Goal: Navigation & Orientation: Find specific page/section

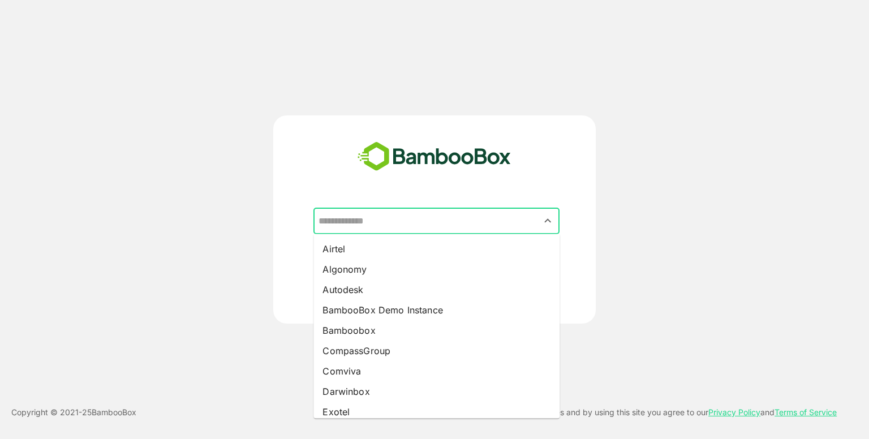
click at [405, 211] on input "text" at bounding box center [437, 222] width 242 height 22
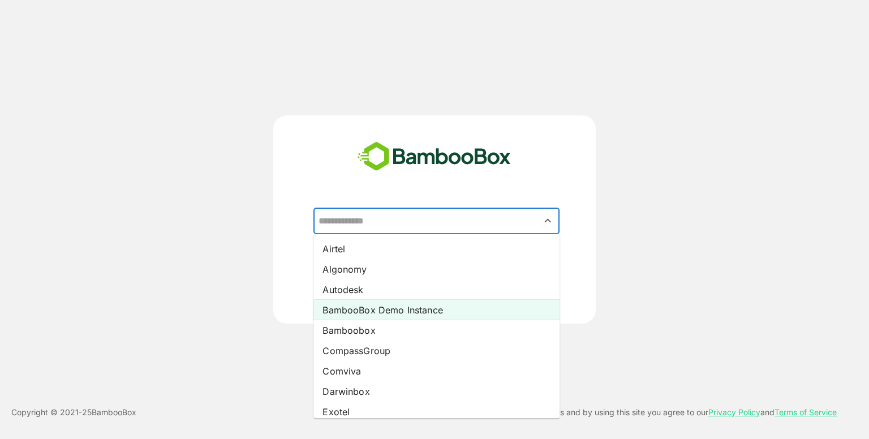
click at [378, 314] on li "BambooBox Demo Instance" at bounding box center [437, 310] width 246 height 20
type input "**********"
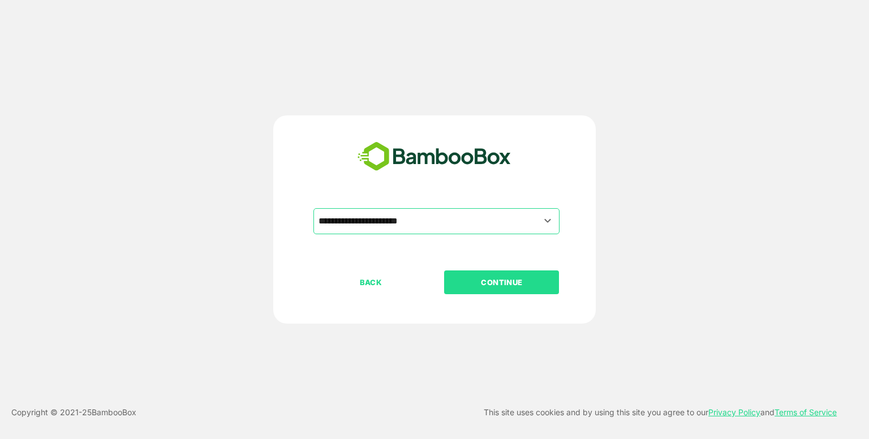
click at [489, 279] on p "CONTINUE" at bounding box center [502, 282] width 113 height 12
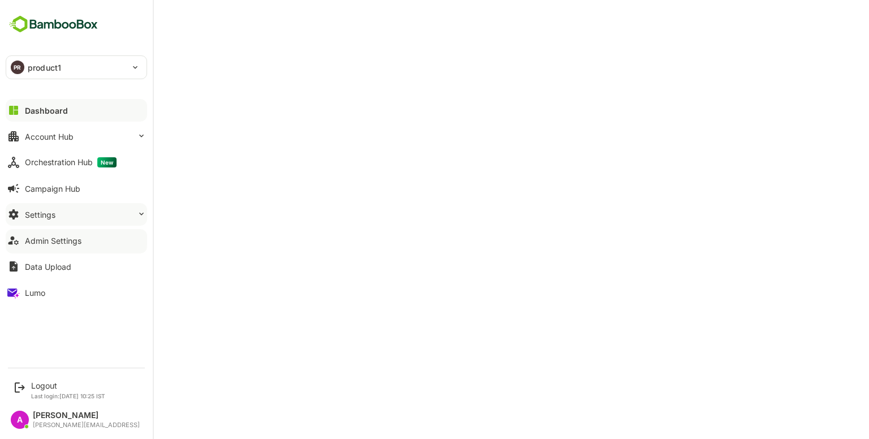
click at [80, 209] on button "Settings" at bounding box center [77, 214] width 142 height 23
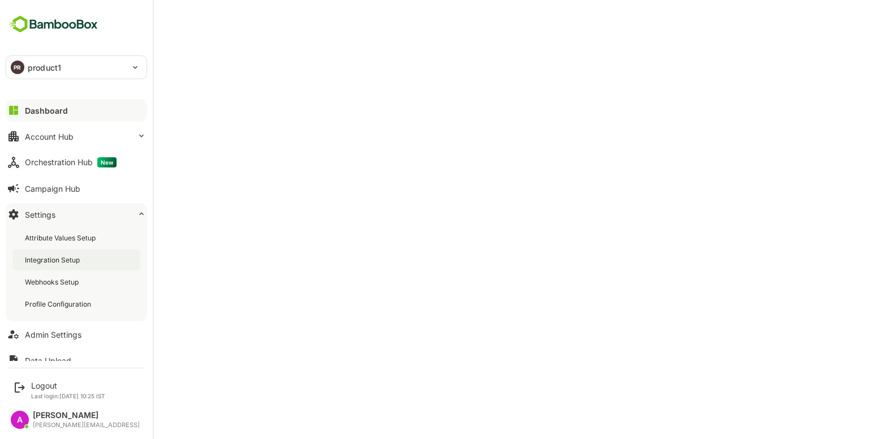
click at [72, 262] on div "Integration Setup" at bounding box center [53, 260] width 57 height 10
click at [77, 117] on button "Dashboard" at bounding box center [77, 110] width 142 height 23
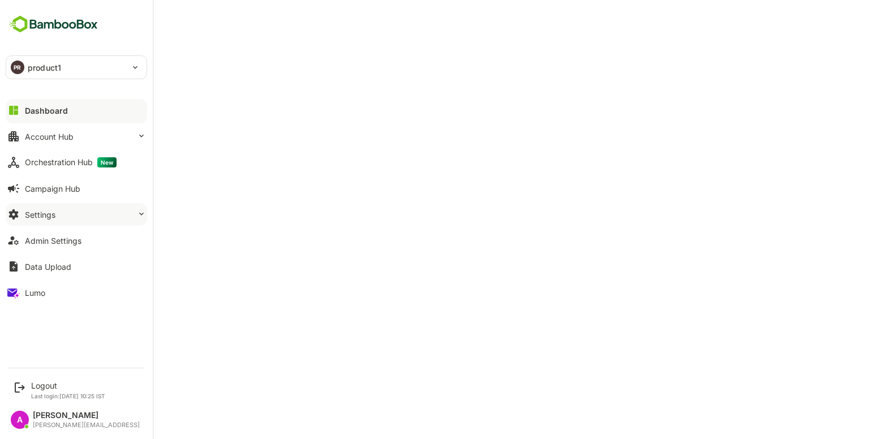
click at [45, 219] on div "Settings" at bounding box center [40, 215] width 31 height 10
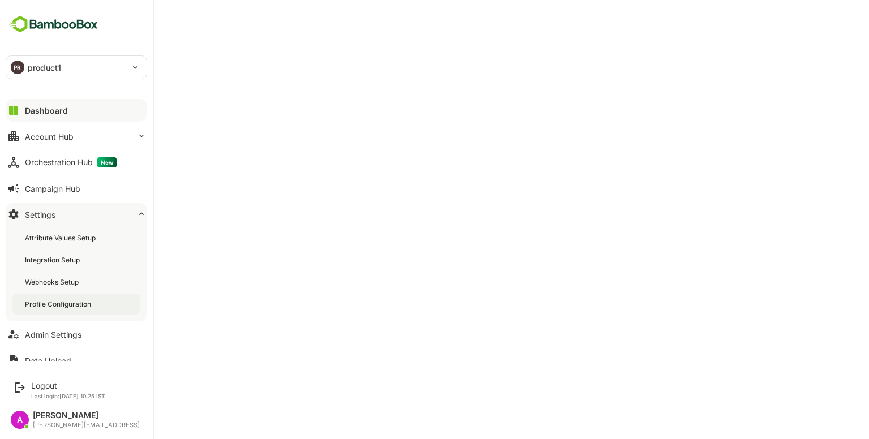
click at [82, 299] on div "Profile Configuration" at bounding box center [59, 304] width 68 height 10
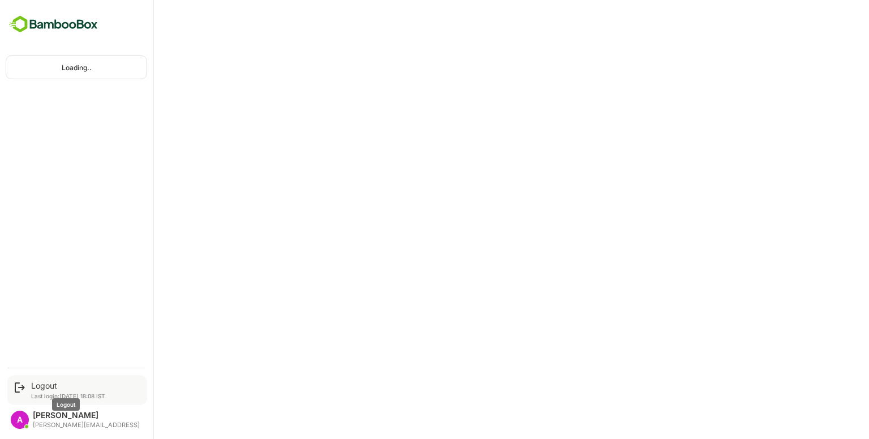
click at [50, 384] on div "Logout" at bounding box center [68, 386] width 74 height 10
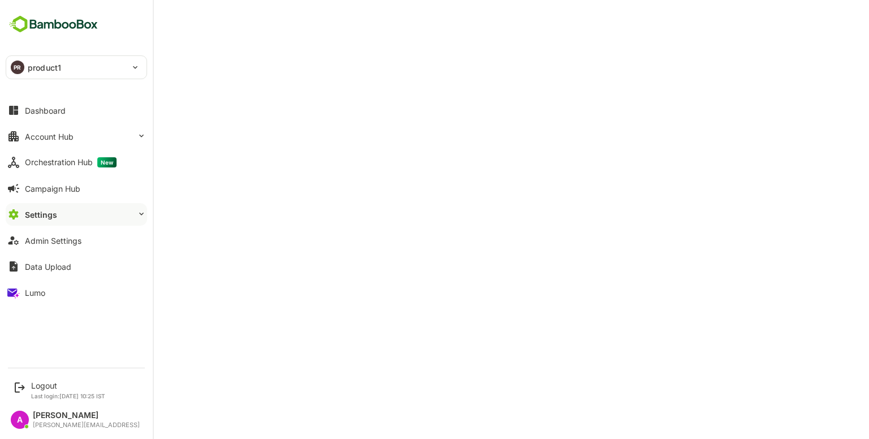
click at [89, 213] on button "Settings" at bounding box center [77, 214] width 142 height 23
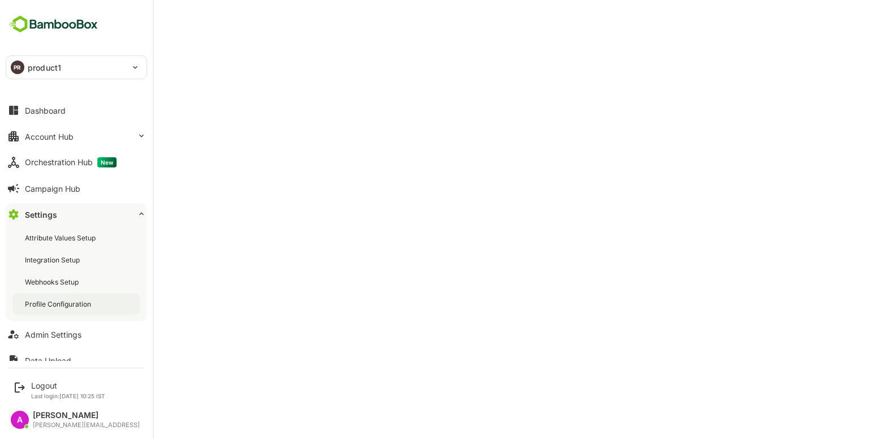
click at [61, 305] on div "Profile Configuration" at bounding box center [59, 304] width 68 height 10
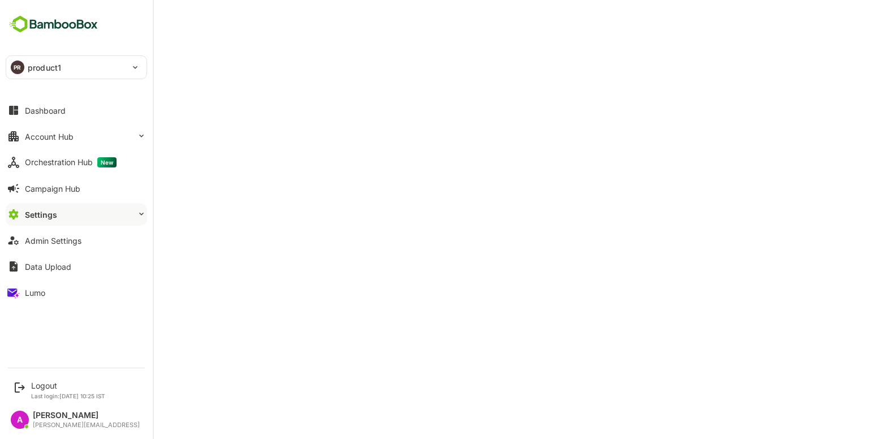
click at [37, 206] on button "Settings" at bounding box center [77, 214] width 142 height 23
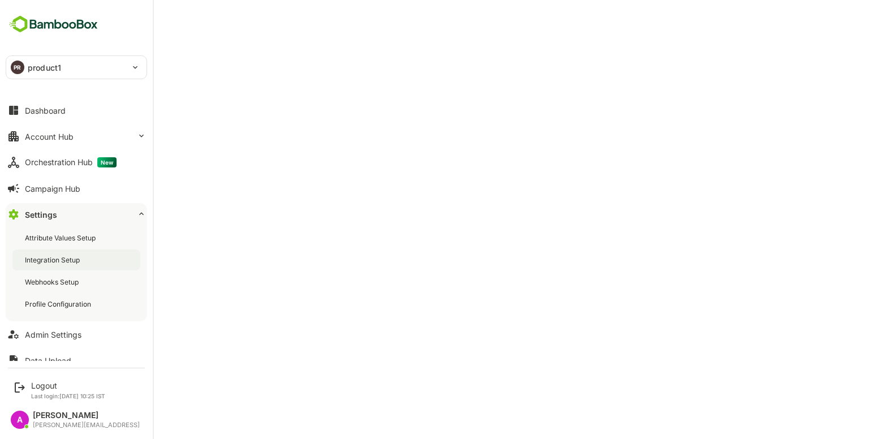
click at [70, 254] on div "Integration Setup" at bounding box center [76, 260] width 128 height 21
click at [39, 385] on div "Logout" at bounding box center [68, 386] width 74 height 10
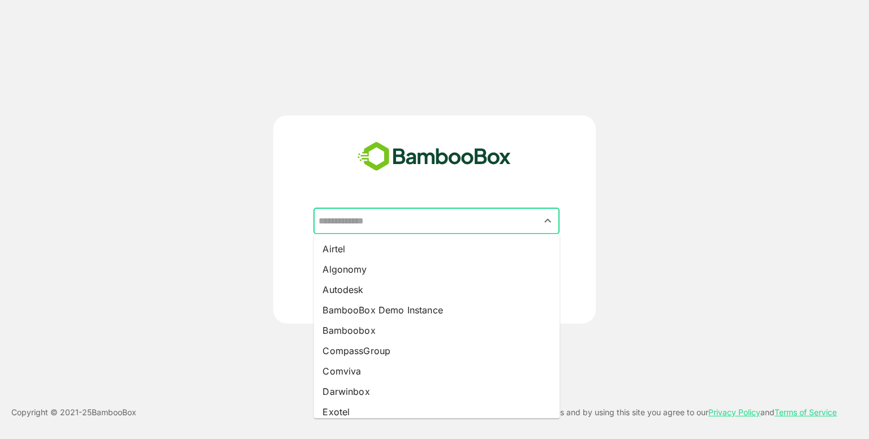
click at [393, 220] on input "text" at bounding box center [437, 222] width 242 height 22
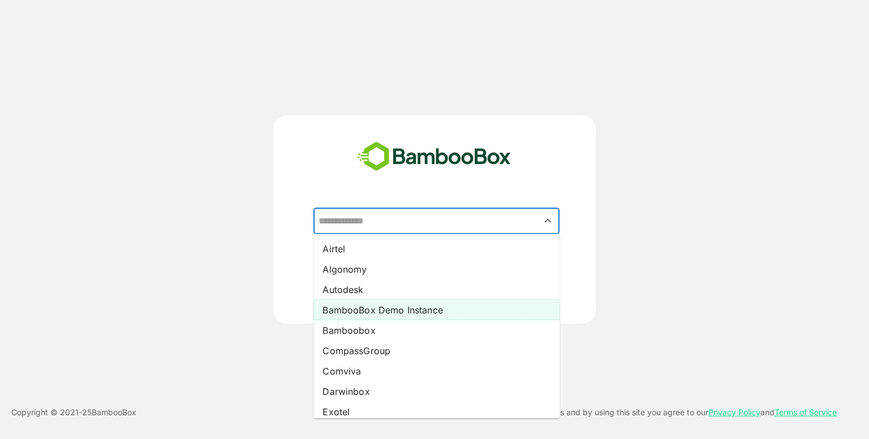
click at [410, 311] on li "BambooBox Demo Instance" at bounding box center [437, 310] width 246 height 20
type input "**********"
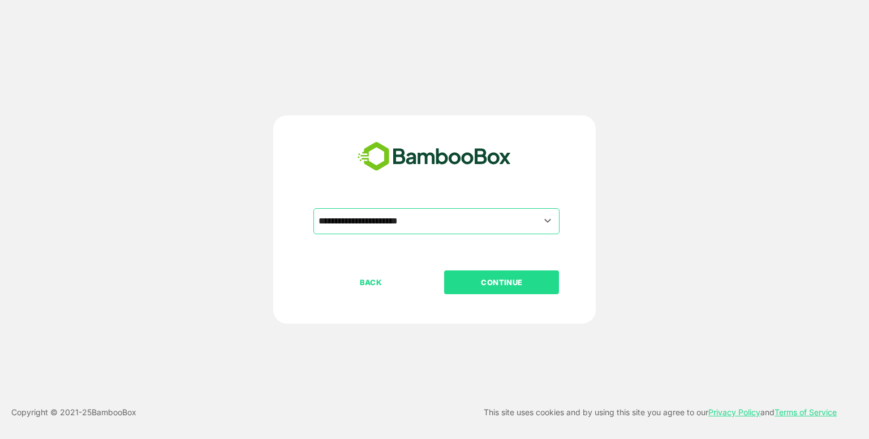
click at [487, 286] on p "CONTINUE" at bounding box center [502, 282] width 113 height 12
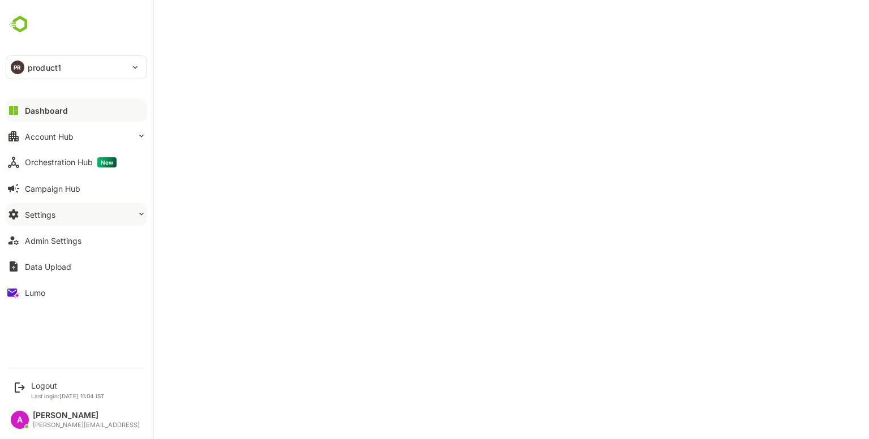
click at [55, 208] on button "Settings" at bounding box center [77, 214] width 142 height 23
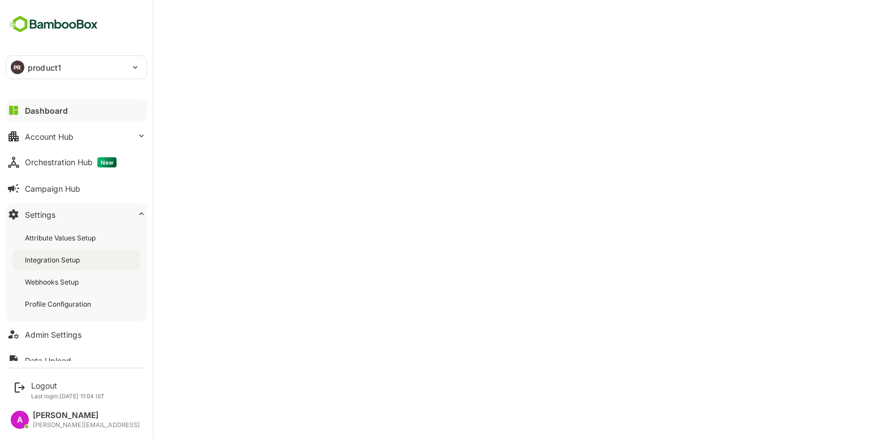
click at [66, 254] on div "Integration Setup" at bounding box center [76, 260] width 128 height 21
click at [55, 110] on div "Dashboard" at bounding box center [45, 111] width 41 height 10
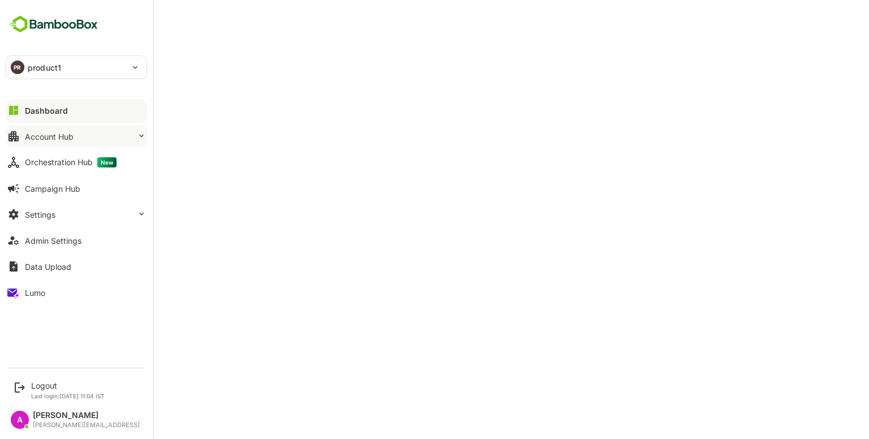
click at [50, 139] on div "Account Hub" at bounding box center [49, 137] width 49 height 10
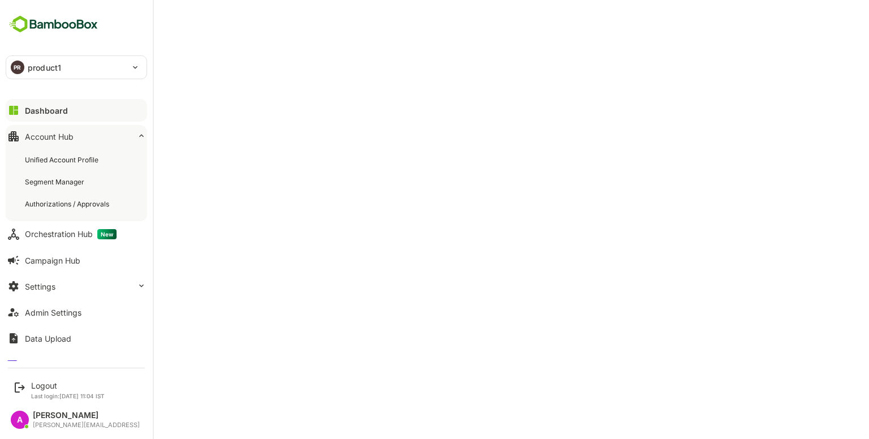
click at [48, 116] on button "Dashboard" at bounding box center [77, 110] width 142 height 23
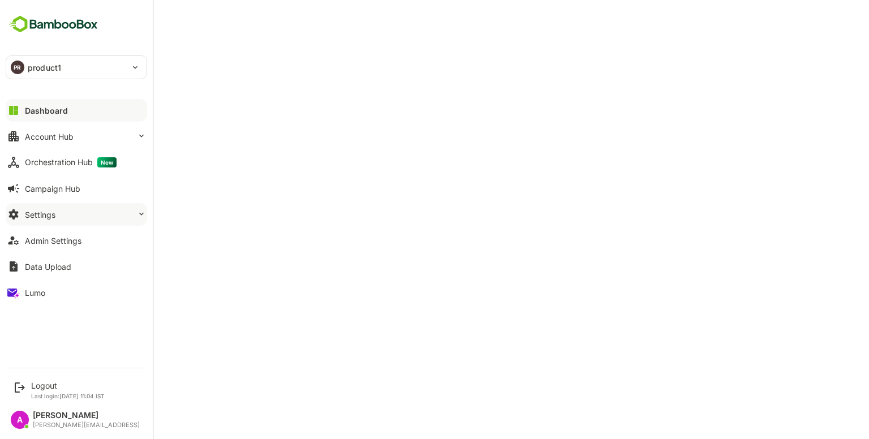
click at [66, 207] on button "Settings" at bounding box center [77, 214] width 142 height 23
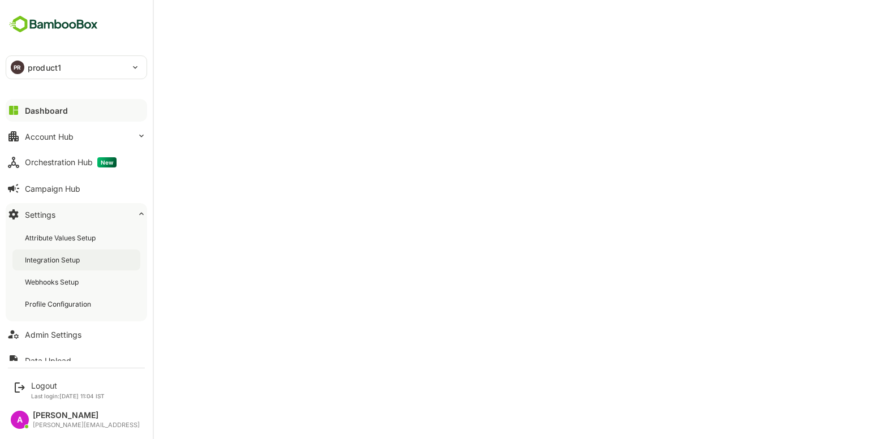
click at [66, 258] on div "Integration Setup" at bounding box center [53, 260] width 57 height 10
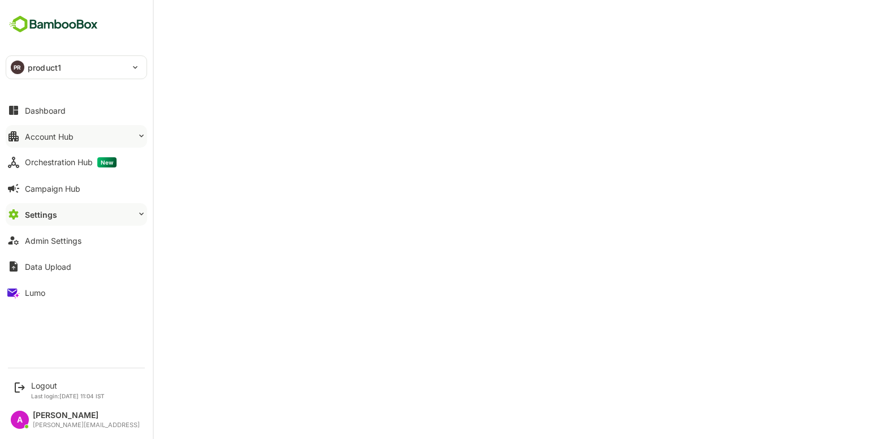
click at [40, 130] on button "Account Hub" at bounding box center [77, 136] width 142 height 23
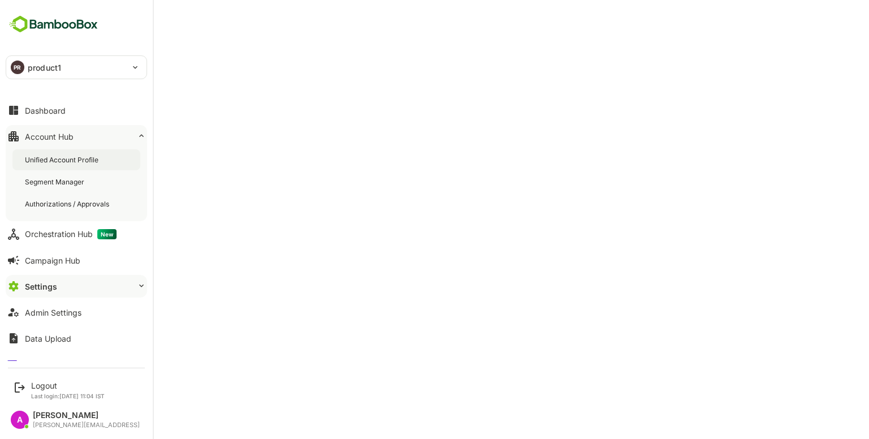
click at [79, 164] on div "Unified Account Profile" at bounding box center [63, 160] width 76 height 10
click at [57, 104] on button "Dashboard" at bounding box center [77, 110] width 142 height 23
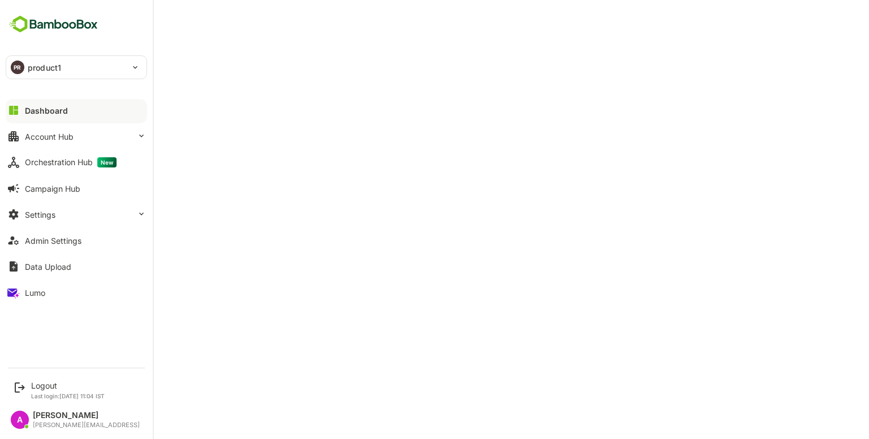
click at [61, 115] on button "Dashboard" at bounding box center [77, 110] width 142 height 23
click at [70, 244] on div "Admin Settings" at bounding box center [53, 241] width 57 height 10
click at [63, 74] on div "PR product1" at bounding box center [69, 67] width 127 height 23
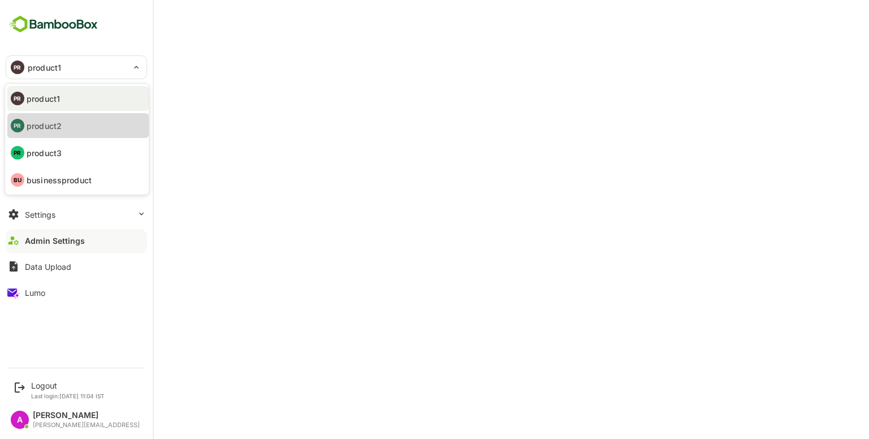
click at [68, 123] on li "PR product2" at bounding box center [78, 125] width 142 height 25
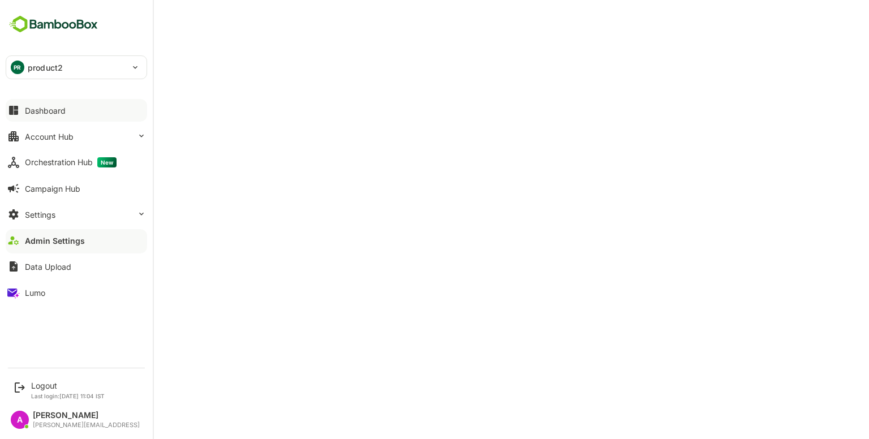
click at [48, 109] on div "Dashboard" at bounding box center [45, 111] width 41 height 10
click at [27, 74] on div "PR product2" at bounding box center [69, 67] width 127 height 23
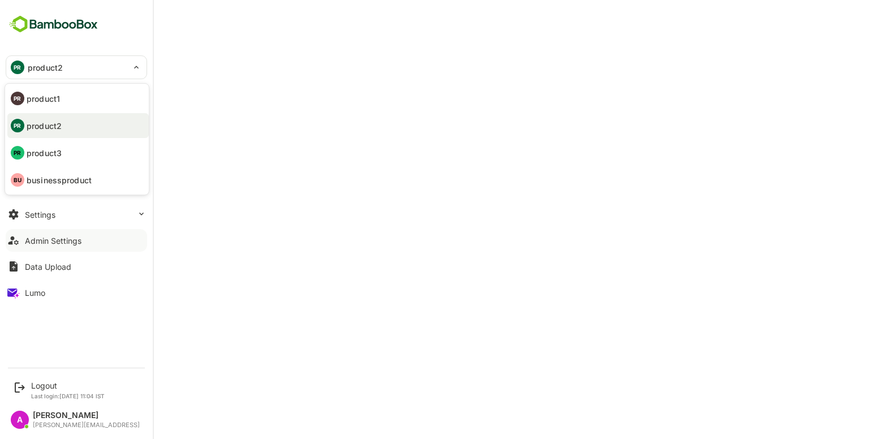
click at [57, 148] on p "product3" at bounding box center [44, 153] width 35 height 12
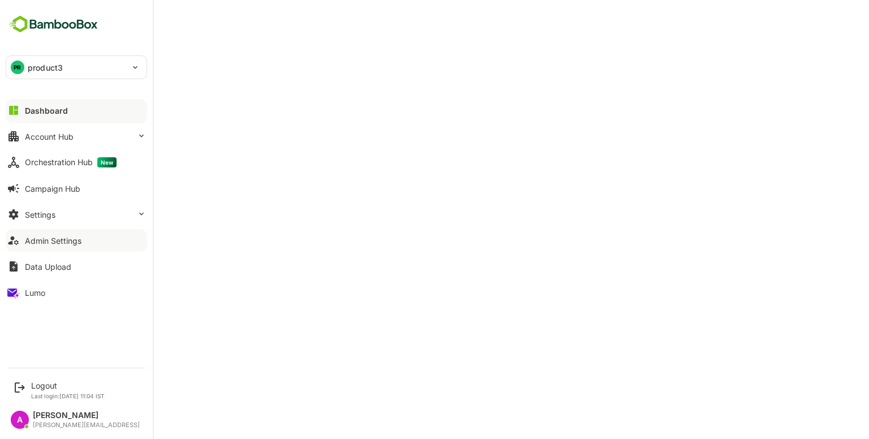
click at [66, 74] on div "PR product3" at bounding box center [69, 67] width 127 height 23
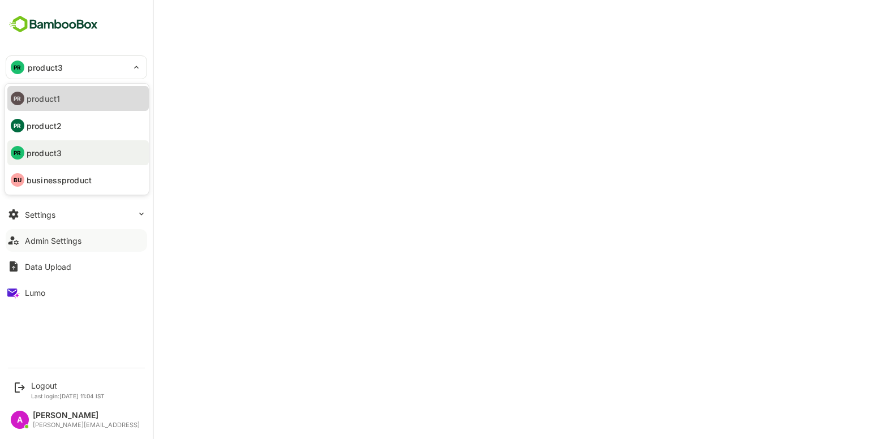
click at [64, 95] on li "PR product1" at bounding box center [78, 98] width 142 height 25
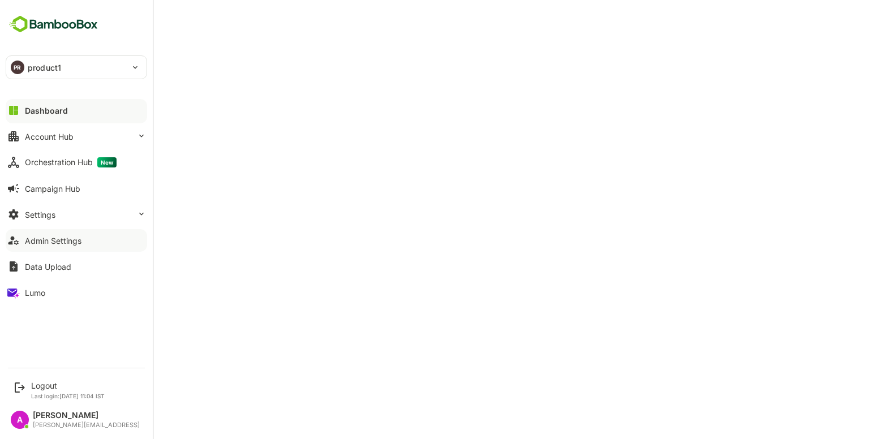
click at [63, 246] on button "Admin Settings" at bounding box center [77, 240] width 142 height 23
click at [49, 212] on div "Settings" at bounding box center [40, 215] width 31 height 10
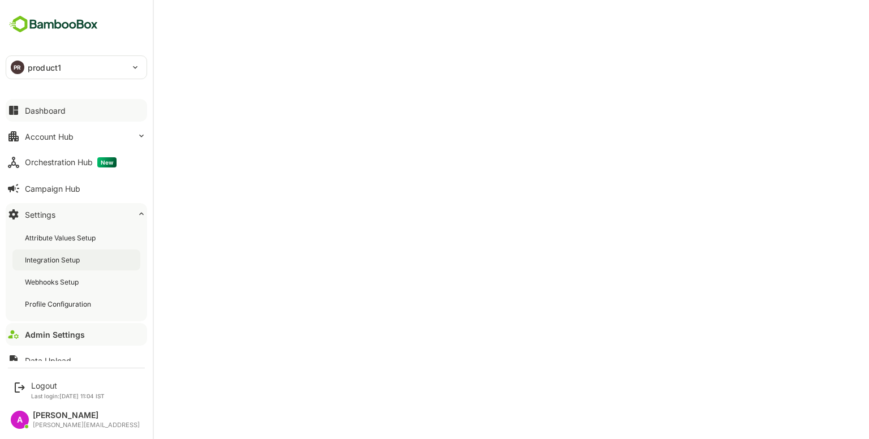
click at [62, 258] on div "Integration Setup" at bounding box center [53, 260] width 57 height 10
click at [69, 135] on div "Account Hub" at bounding box center [49, 137] width 49 height 10
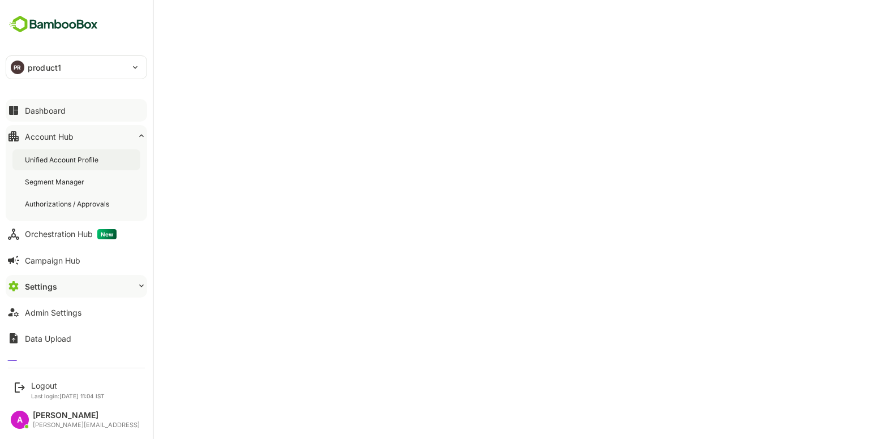
click at [88, 161] on div "Unified Account Profile" at bounding box center [63, 160] width 76 height 10
click at [44, 109] on div "Dashboard" at bounding box center [45, 111] width 41 height 10
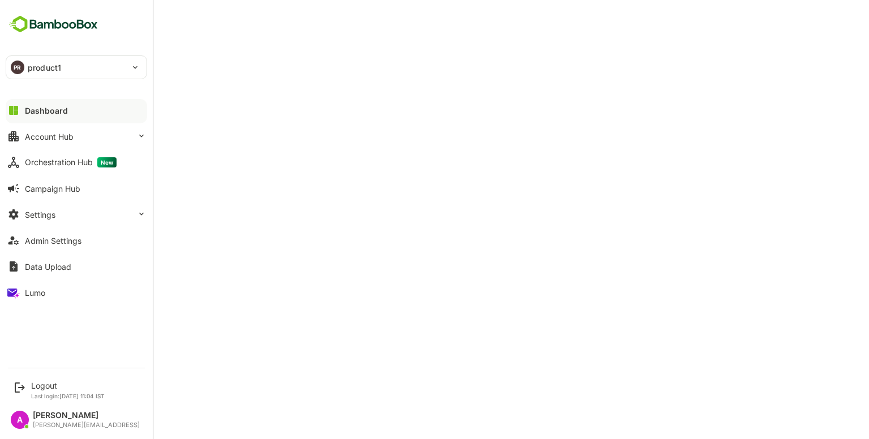
click at [44, 109] on div "Dashboard" at bounding box center [46, 111] width 43 height 10
